Goal: Task Accomplishment & Management: Use online tool/utility

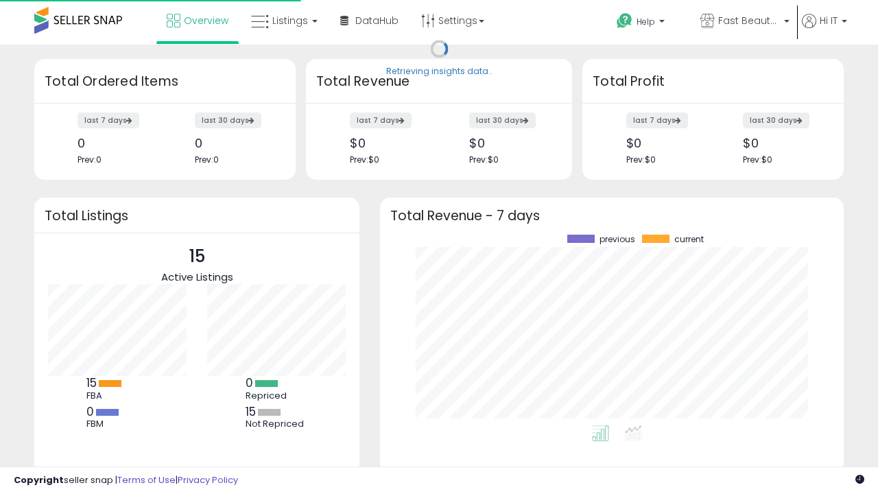
scroll to position [191, 436]
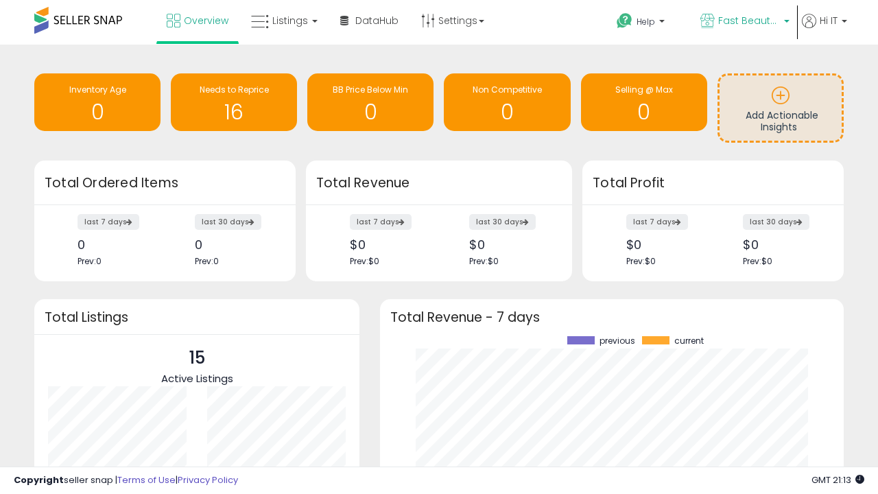
click at [744, 22] on span "Fast Beauty ([GEOGRAPHIC_DATA])" at bounding box center [749, 21] width 62 height 14
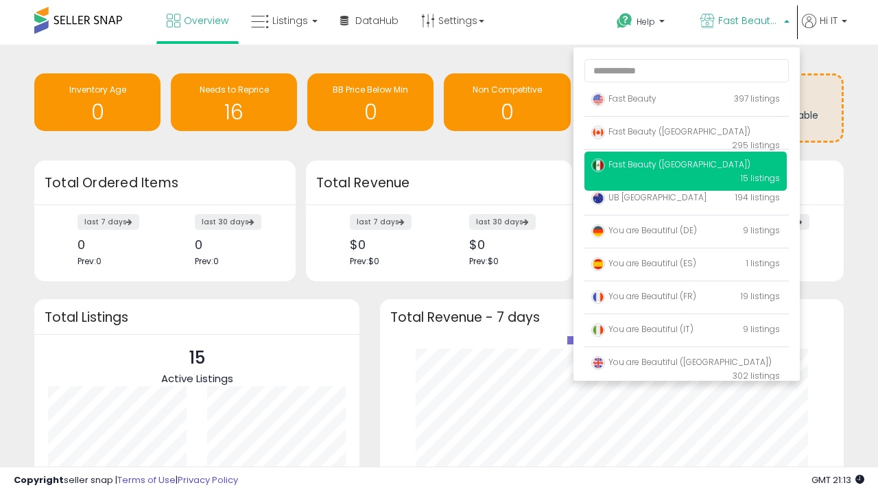
click at [685, 364] on span "You are Beautiful ([GEOGRAPHIC_DATA])" at bounding box center [681, 362] width 180 height 12
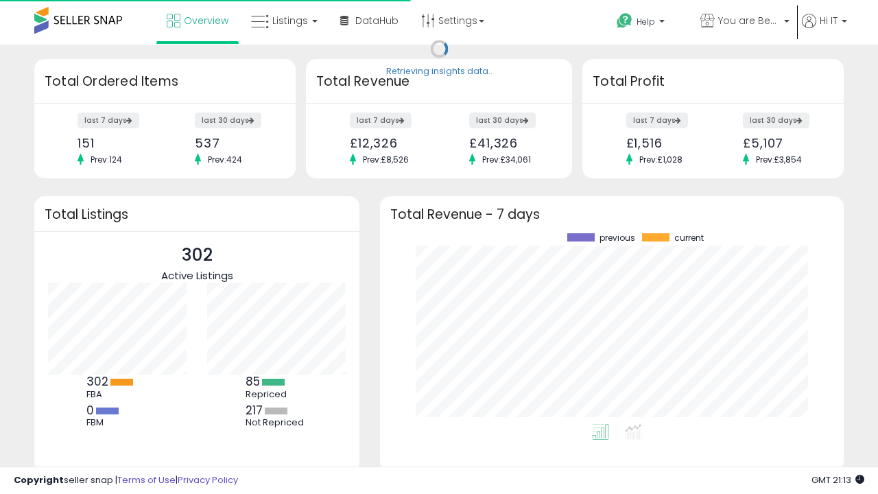
scroll to position [191, 436]
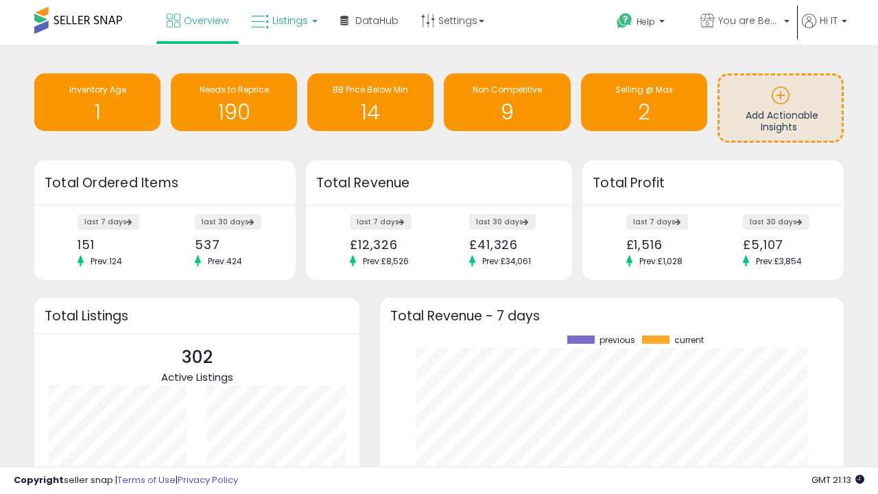
click at [283, 21] on span "Listings" at bounding box center [290, 21] width 36 height 14
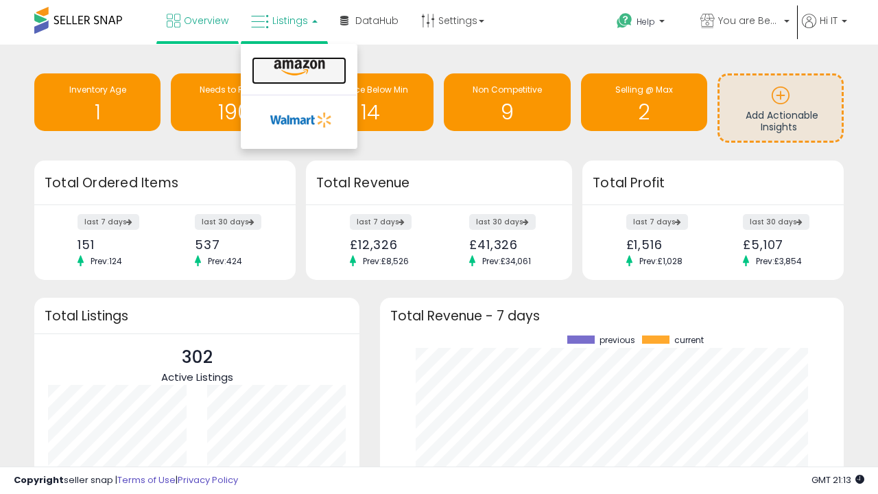
click at [298, 68] on icon at bounding box center [300, 68] width 60 height 18
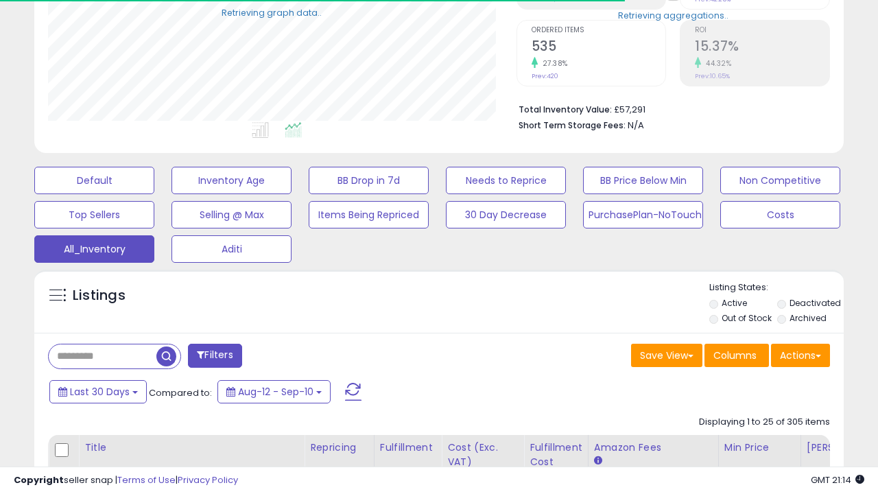
scroll to position [281, 468]
click at [97, 390] on span "Last 30 Days" at bounding box center [100, 392] width 60 height 14
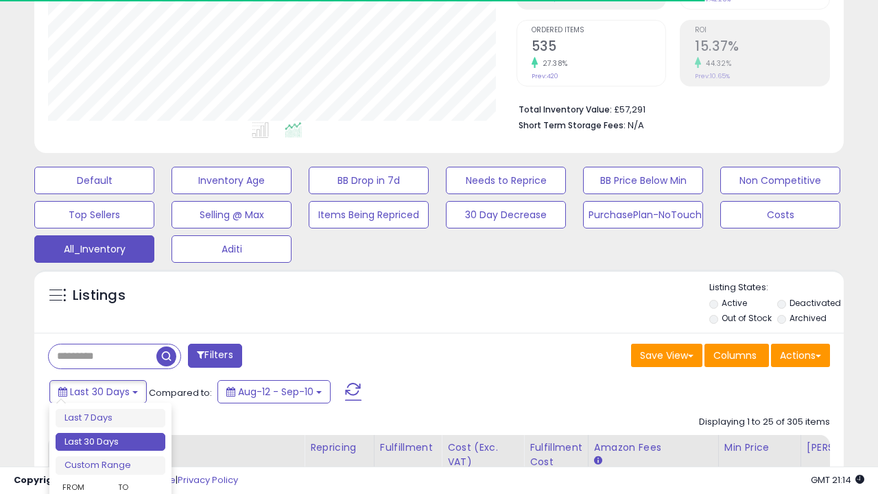
click at [110, 442] on li "Last 30 Days" at bounding box center [111, 442] width 110 height 19
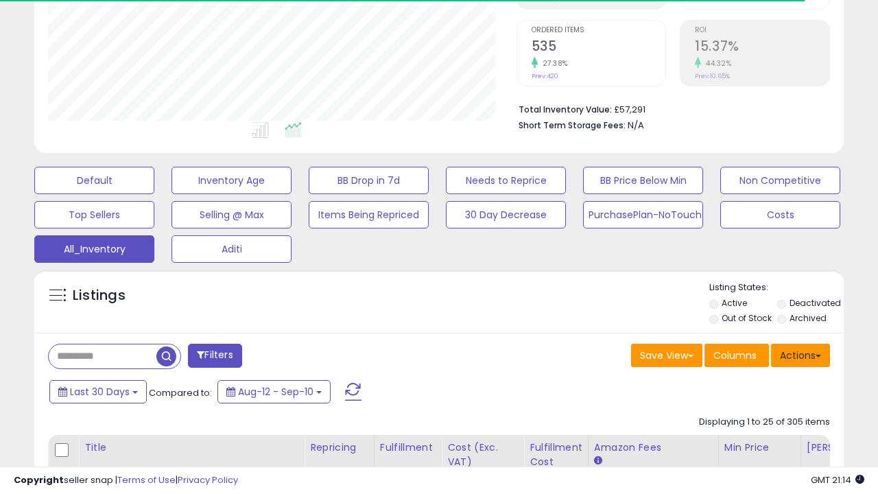
click at [801, 354] on button "Actions" at bounding box center [800, 355] width 59 height 23
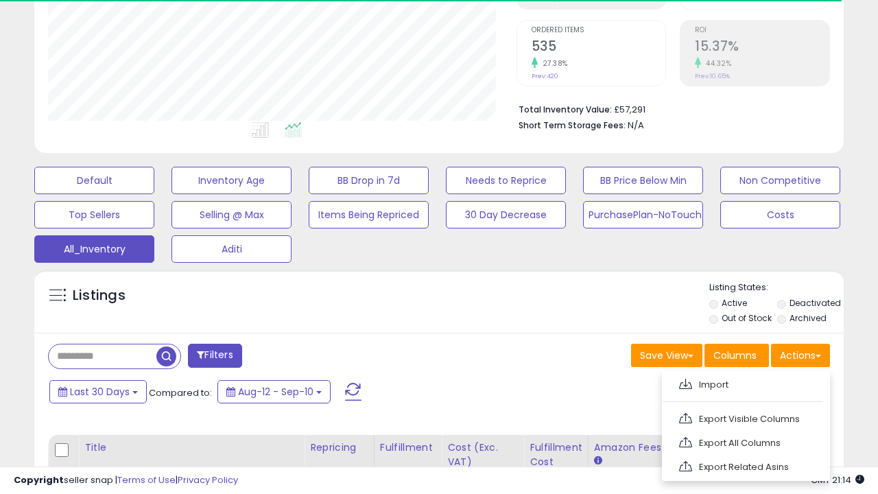
click at [744, 441] on link "Export All Columns" at bounding box center [745, 442] width 150 height 21
